Goal: Register for event/course

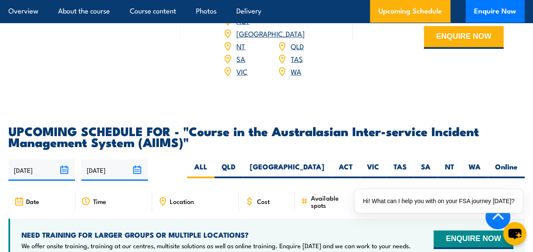
scroll to position [1279, 0]
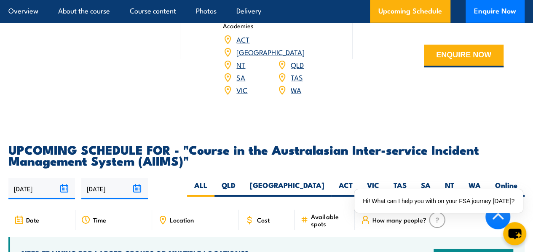
click at [298, 50] on link "[GEOGRAPHIC_DATA]" at bounding box center [270, 52] width 68 height 10
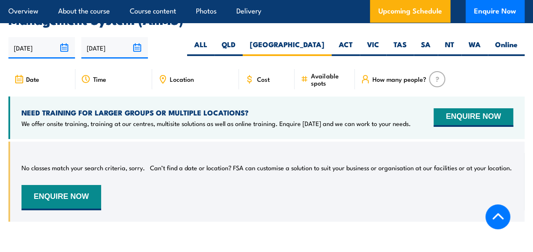
scroll to position [1421, 0]
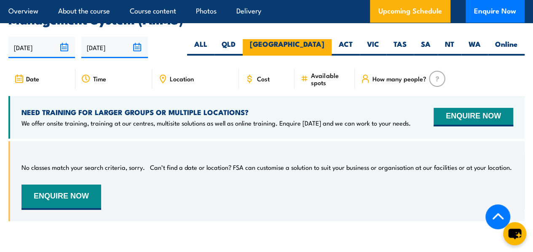
click at [321, 43] on label "[GEOGRAPHIC_DATA]" at bounding box center [287, 47] width 89 height 16
click at [324, 43] on input "[GEOGRAPHIC_DATA]" at bounding box center [326, 41] width 5 height 5
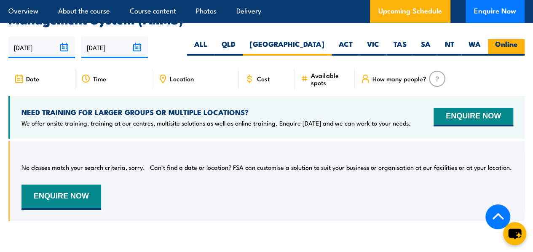
click at [515, 39] on label "Online" at bounding box center [506, 47] width 37 height 16
click at [517, 39] on input "Online" at bounding box center [519, 41] width 5 height 5
radio input "true"
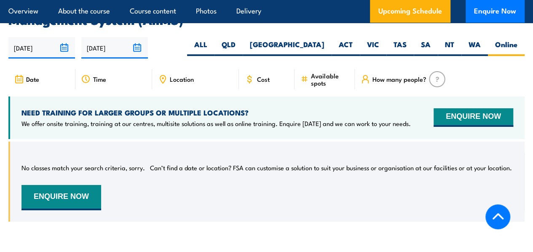
scroll to position [1421, 0]
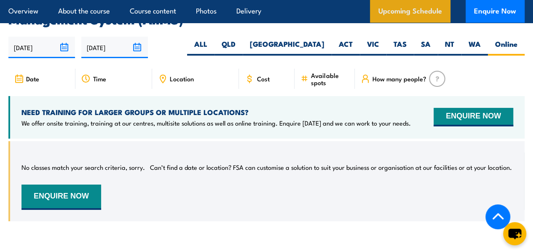
click at [413, 10] on link "Upcoming Schedule" at bounding box center [410, 11] width 80 height 23
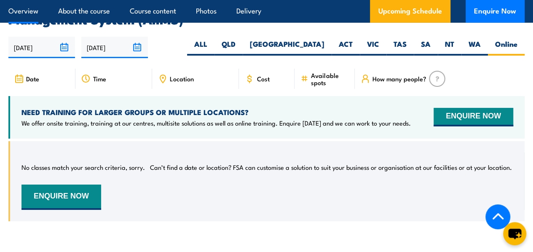
click at [33, 9] on link "Overview" at bounding box center [23, 11] width 30 height 22
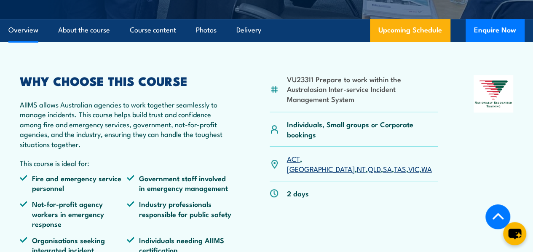
scroll to position [276, 0]
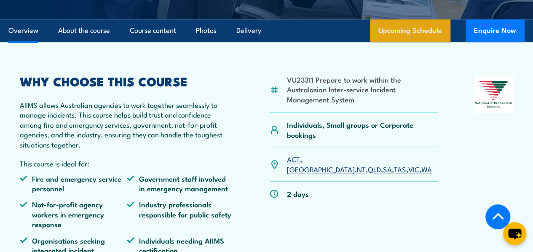
click at [410, 38] on link "Upcoming Schedule" at bounding box center [410, 30] width 80 height 23
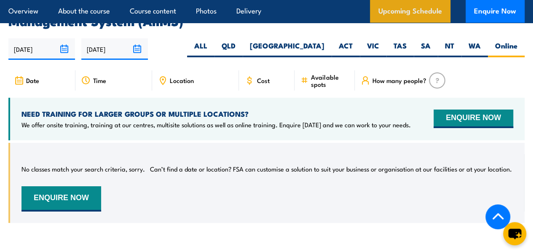
scroll to position [1421, 0]
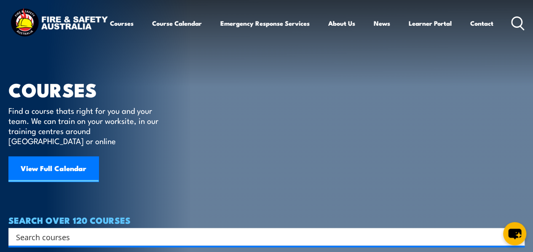
click at [276, 167] on article "COURSES Find a course thats right for you and your team. We can train on your w…" at bounding box center [266, 123] width 516 height 246
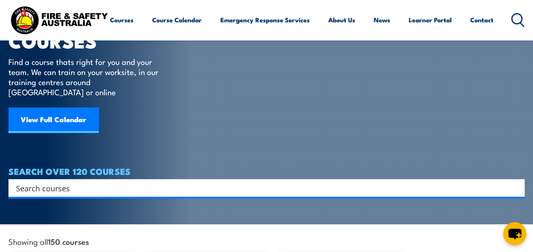
scroll to position [51, 0]
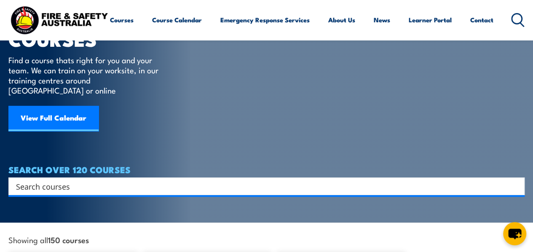
click at [268, 180] on input "Search input" at bounding box center [261, 186] width 490 height 13
type input "AIIMS"
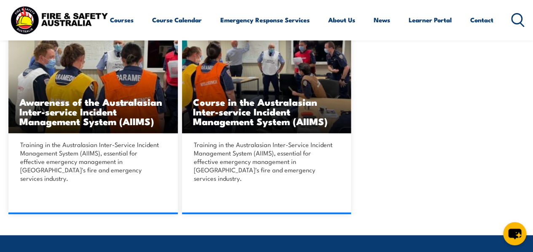
scroll to position [219, 0]
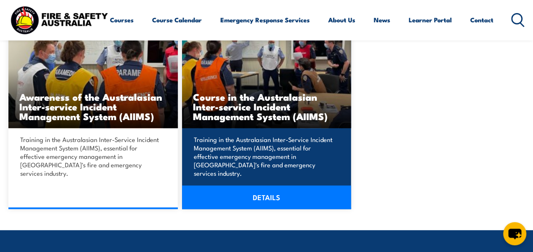
click at [246, 185] on link "DETAILS" at bounding box center [266, 197] width 169 height 24
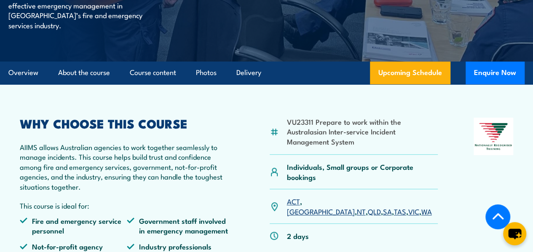
scroll to position [236, 0]
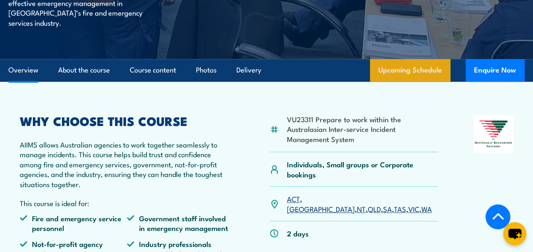
click at [419, 81] on link "Upcoming Schedule" at bounding box center [410, 70] width 80 height 23
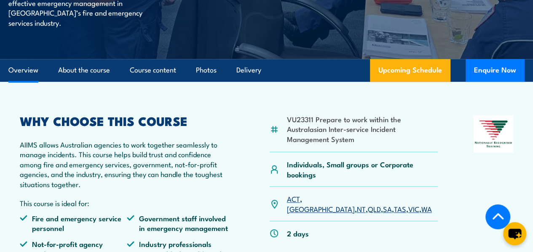
scroll to position [16, 0]
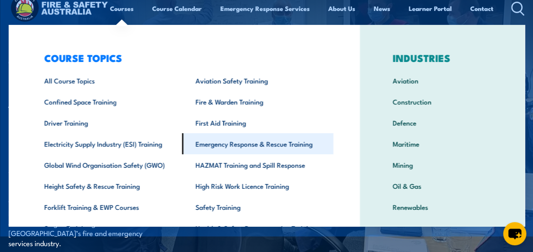
click at [226, 139] on link "Emergency Response & Rescue Training" at bounding box center [257, 143] width 151 height 21
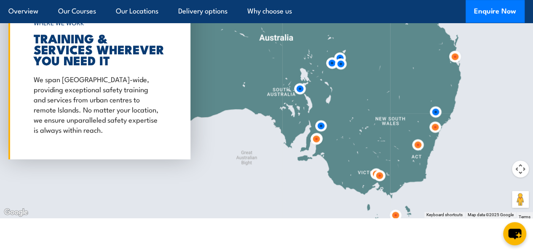
scroll to position [1826, 0]
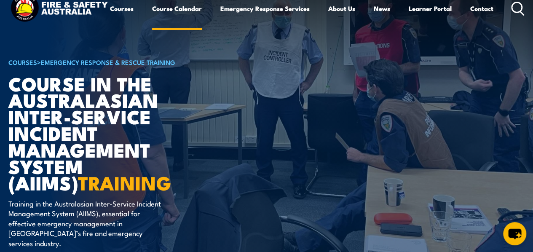
click at [152, 19] on link "Course Calendar" at bounding box center [177, 8] width 50 height 20
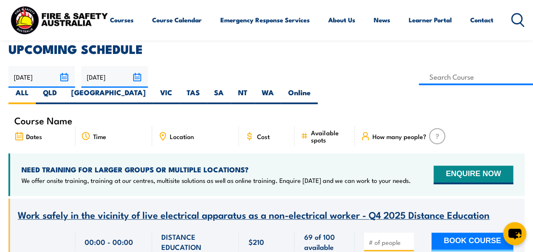
scroll to position [204, 0]
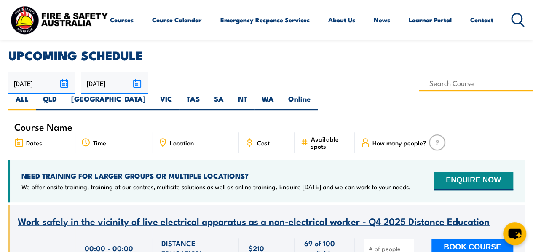
click at [419, 80] on input at bounding box center [476, 83] width 114 height 16
type input "Course in the Australasian Inter-service Incident Management System (AIIMS)"
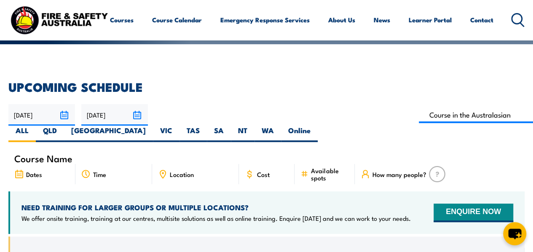
scroll to position [125, 0]
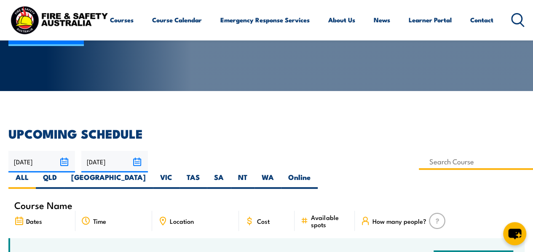
click at [419, 168] on input at bounding box center [476, 161] width 114 height 16
type input "Awareness of the Australasian Inter-service Incident Management System (AIIMS)"
